Goal: Information Seeking & Learning: Learn about a topic

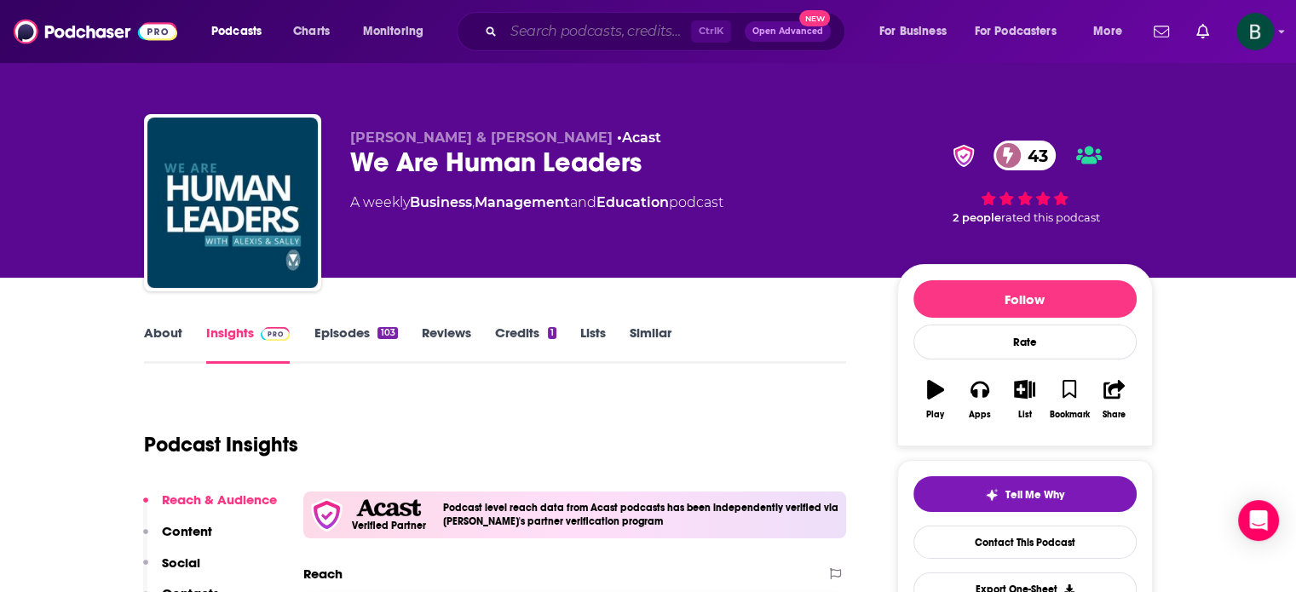
click at [556, 31] on input "Search podcasts, credits, & more..." at bounding box center [597, 31] width 187 height 27
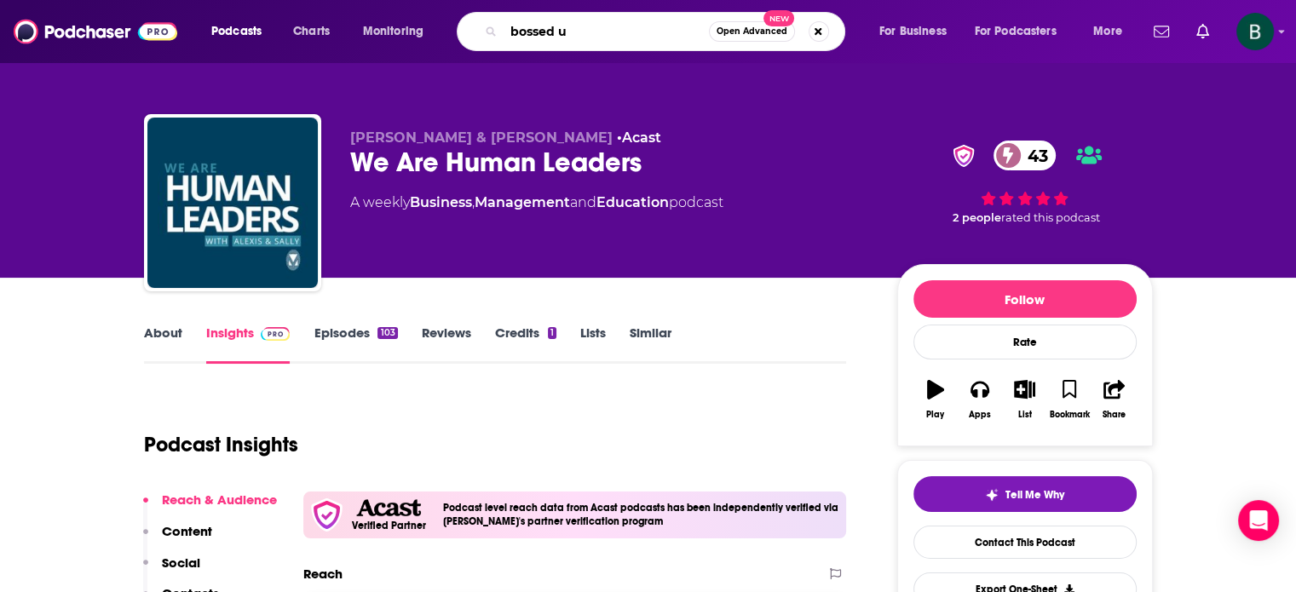
type input "bossed up"
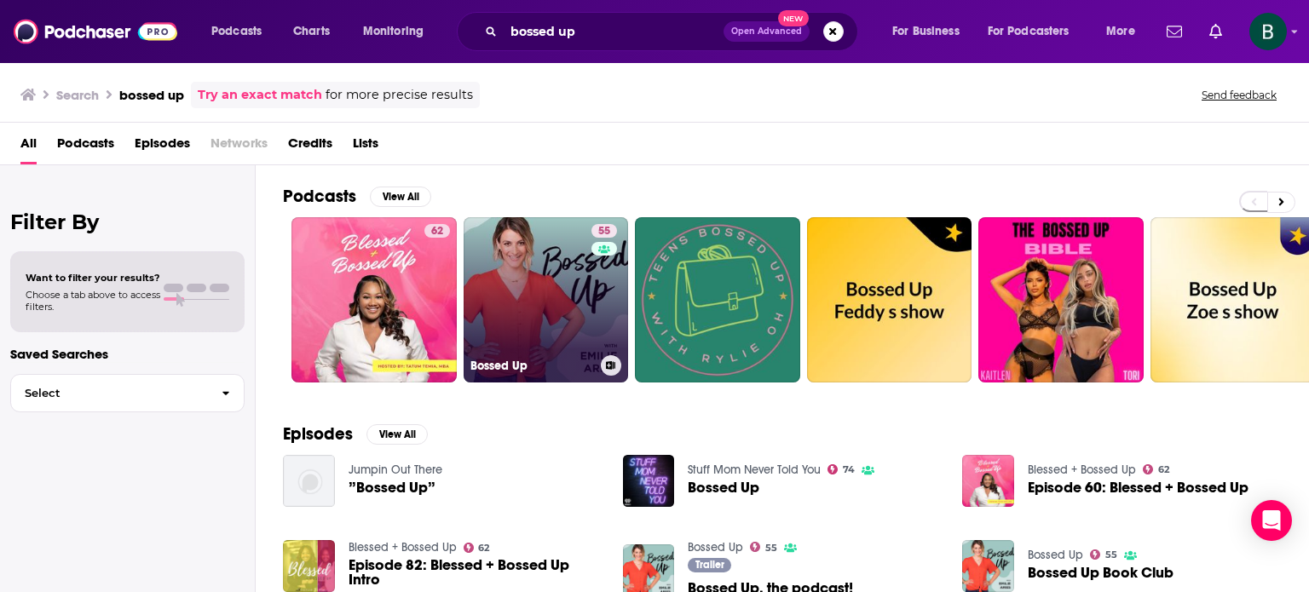
click at [532, 320] on link "55 Bossed Up" at bounding box center [546, 299] width 165 height 165
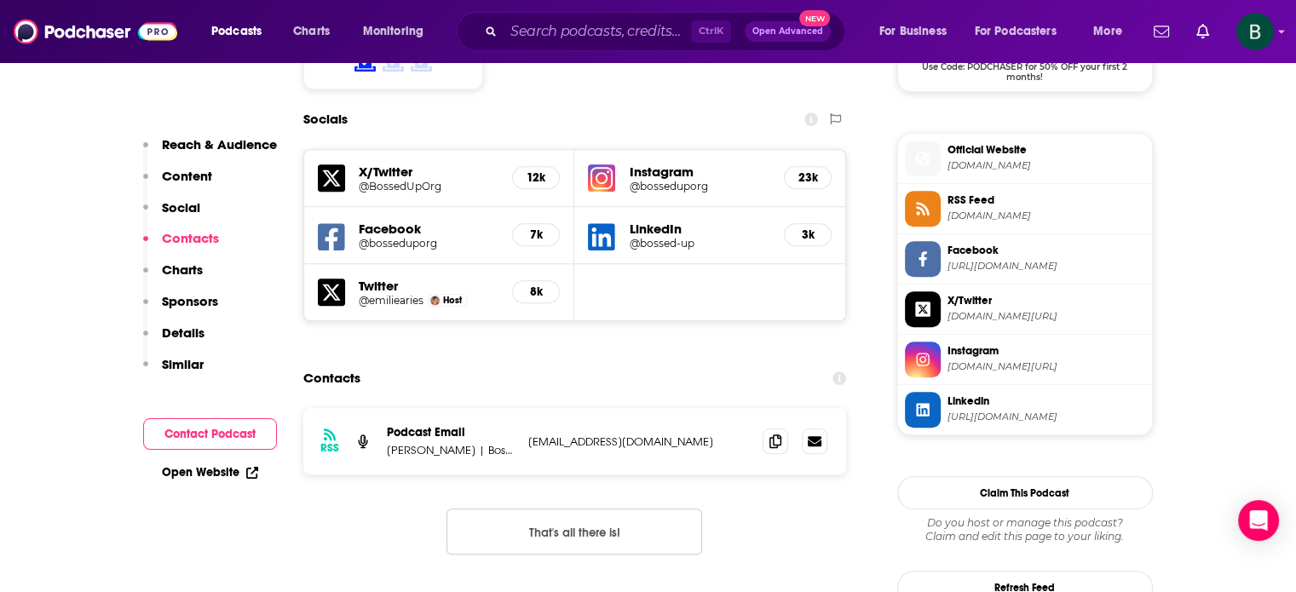
scroll to position [1562, 0]
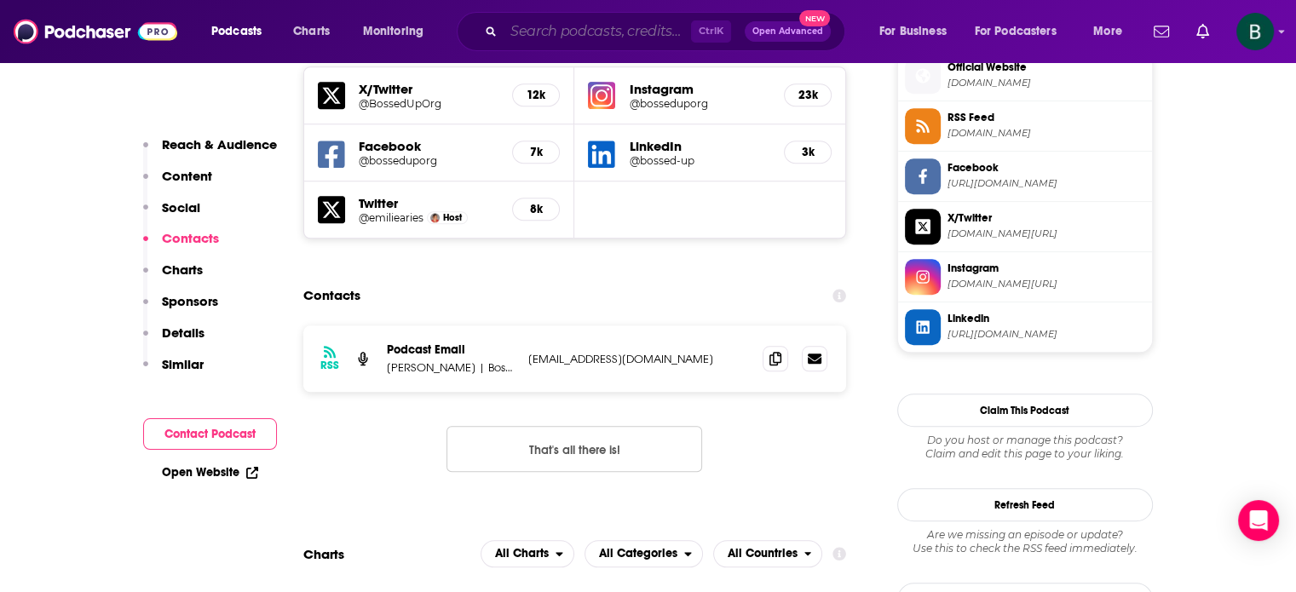
click at [530, 37] on input "Search podcasts, credits, & more..." at bounding box center [597, 31] width 187 height 27
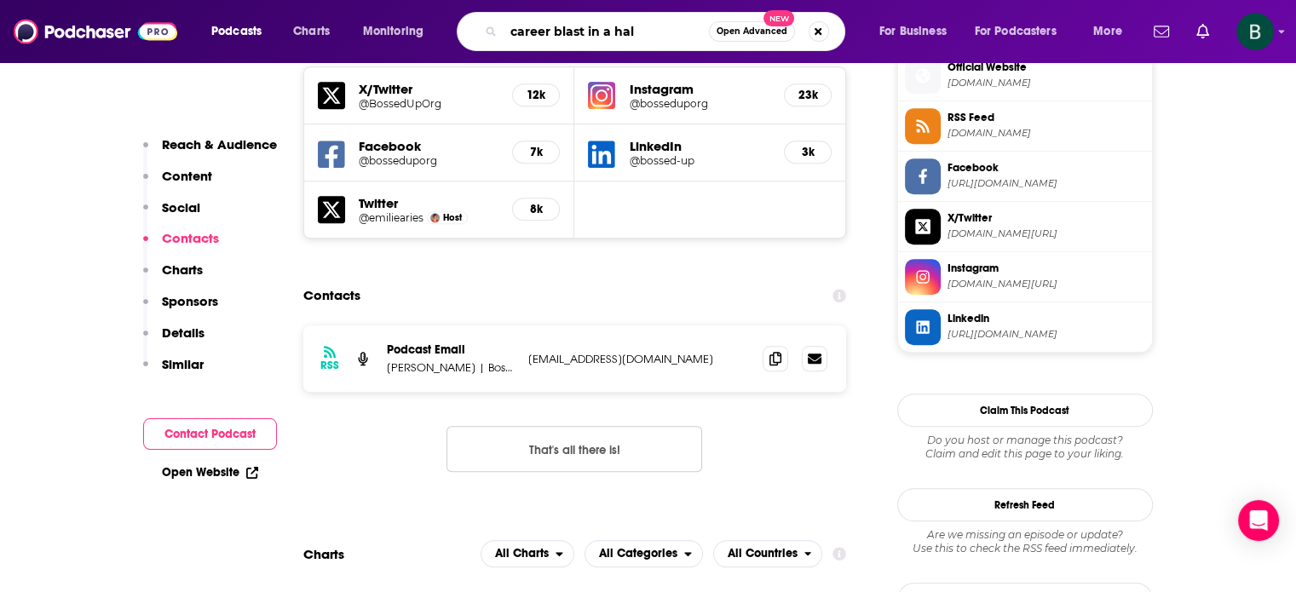
type input "career blast in a half"
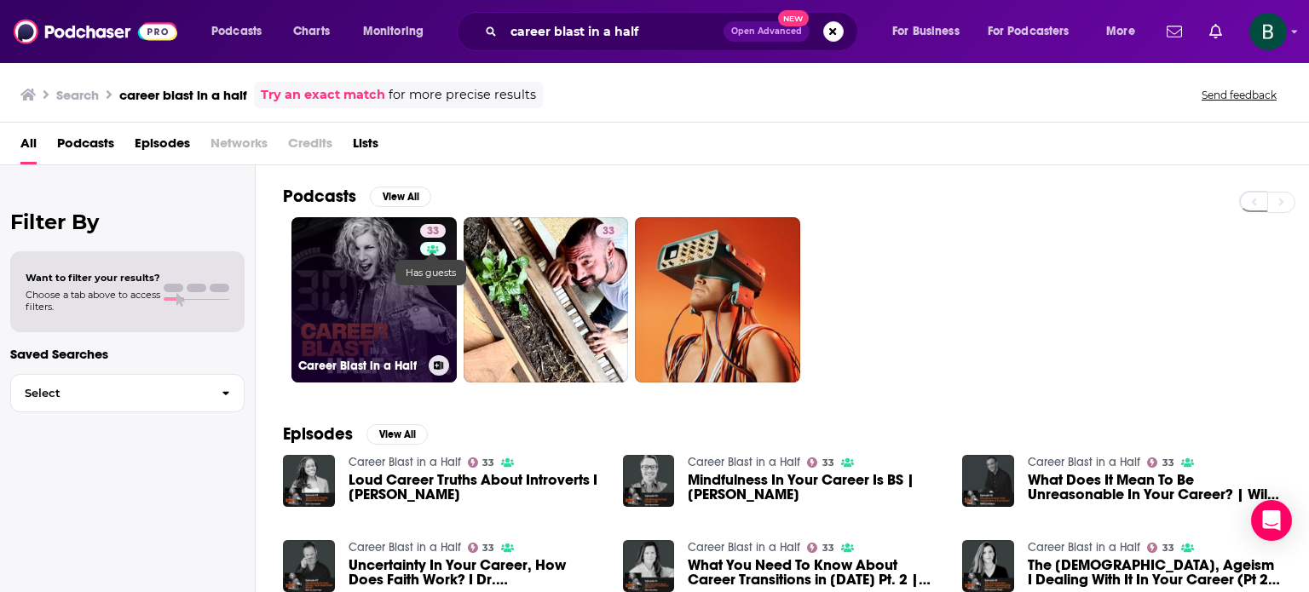
drag, startPoint x: 432, startPoint y: 226, endPoint x: 432, endPoint y: 251, distance: 25.6
click at [432, 251] on icon at bounding box center [433, 249] width 12 height 9
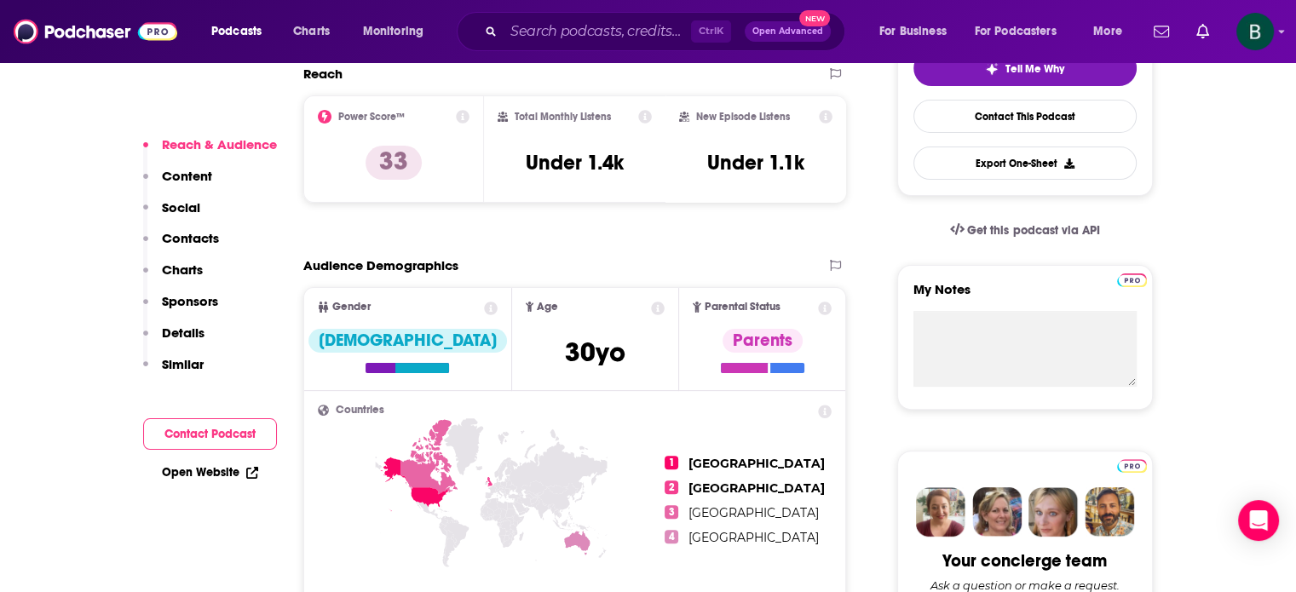
scroll to position [1136, 0]
